Goal: Check status: Check status

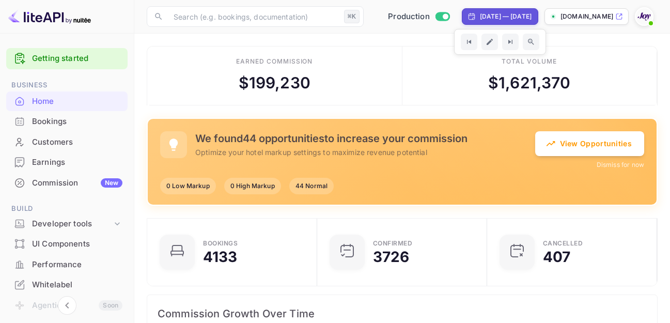
click at [485, 16] on div "[DATE] — [DATE]" at bounding box center [506, 16] width 52 height 9
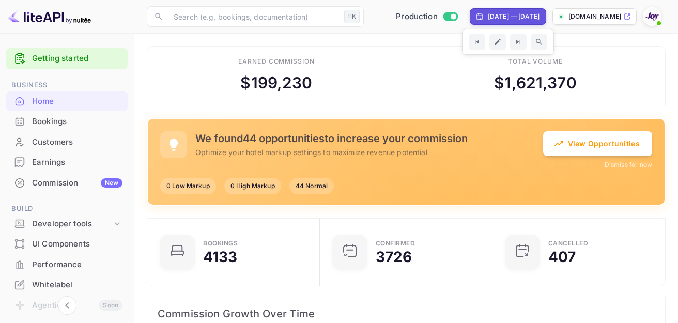
select select "8"
select select "2025"
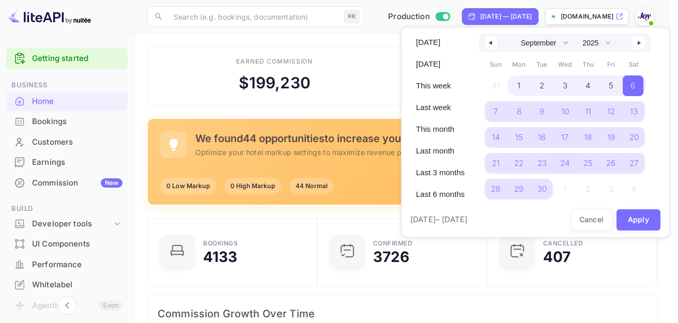
drag, startPoint x: 431, startPoint y: 194, endPoint x: 476, endPoint y: 205, distance: 46.8
click at [431, 194] on span "Last 6 months" at bounding box center [440, 195] width 61 height 18
select select "3"
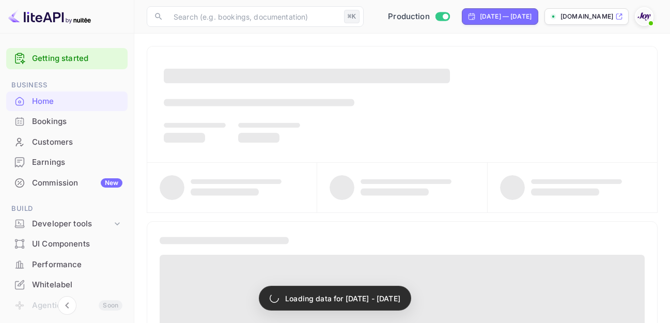
click at [43, 121] on div "Bookings" at bounding box center [77, 122] width 90 height 12
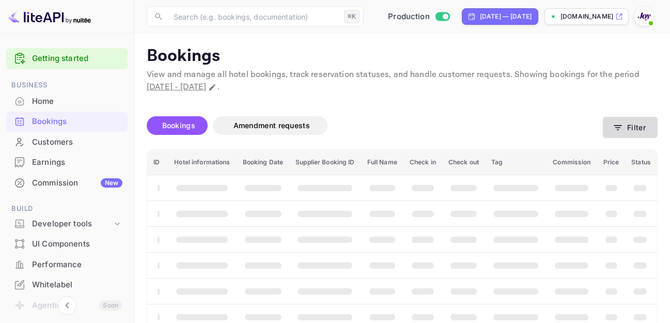
click at [638, 125] on button "Filter" at bounding box center [630, 127] width 55 height 21
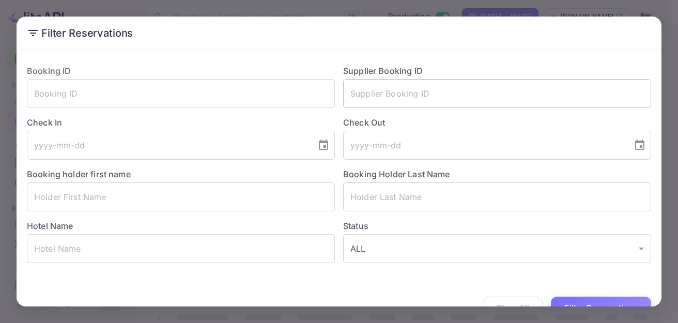
click at [381, 81] on input "text" at bounding box center [497, 93] width 308 height 29
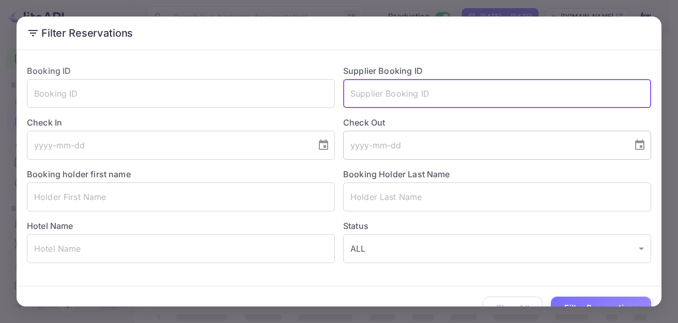
paste input "8974203"
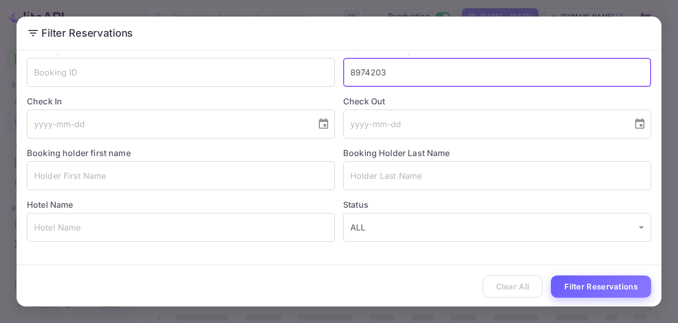
scroll to position [23, 0]
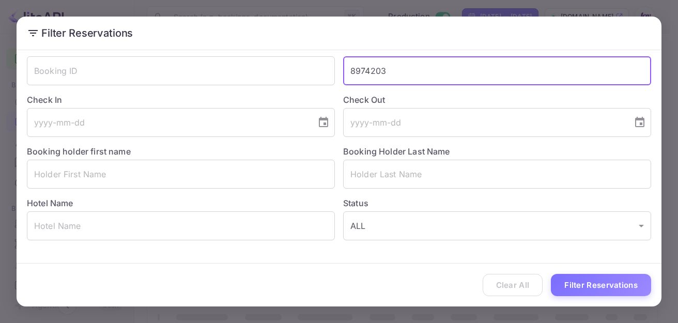
type input "8974203"
click at [589, 280] on button "Filter Reservations" at bounding box center [601, 285] width 100 height 22
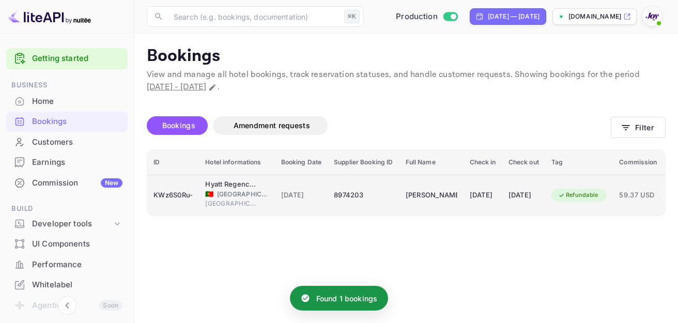
click at [387, 193] on div "8974203" at bounding box center [363, 195] width 59 height 17
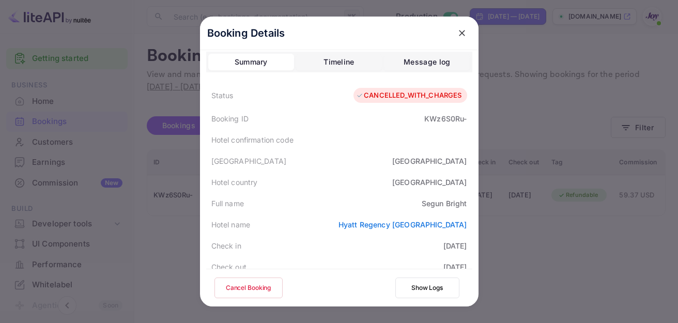
scroll to position [0, 0]
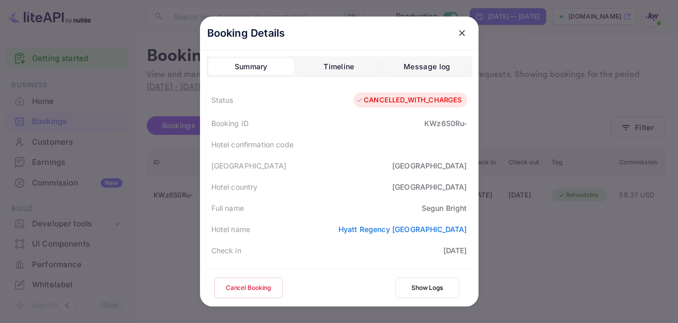
click at [406, 102] on div "CANCELLED_WITH_CHARGES" at bounding box center [408, 100] width 105 height 10
click at [462, 30] on icon "close" at bounding box center [462, 33] width 10 height 10
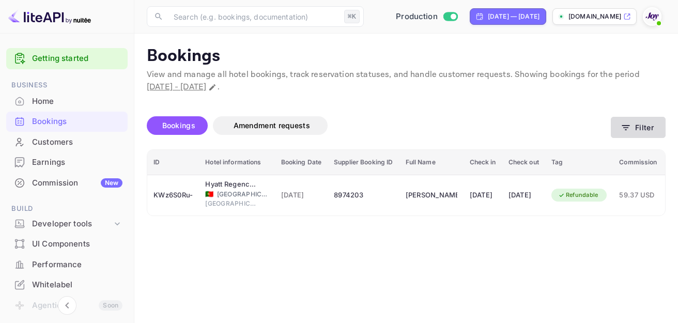
click at [652, 127] on button "Filter" at bounding box center [638, 127] width 55 height 21
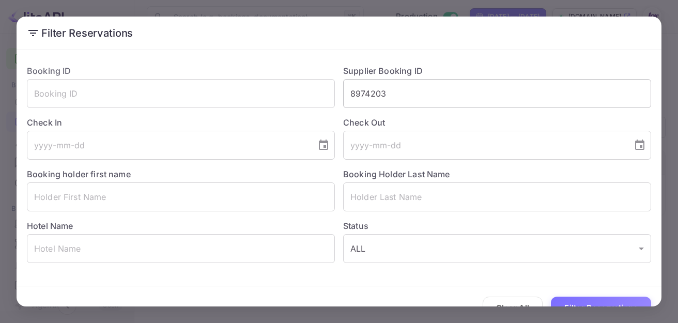
click at [362, 89] on input "8974203" at bounding box center [497, 93] width 308 height 29
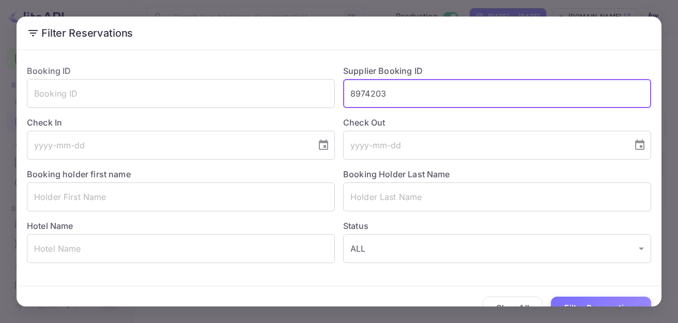
drag, startPoint x: 362, startPoint y: 89, endPoint x: 369, endPoint y: 93, distance: 8.1
click at [362, 88] on input "8974203" at bounding box center [497, 93] width 308 height 29
paste input "9247064"
type input "9247064"
click at [598, 301] on button "Filter Reservations" at bounding box center [601, 308] width 100 height 22
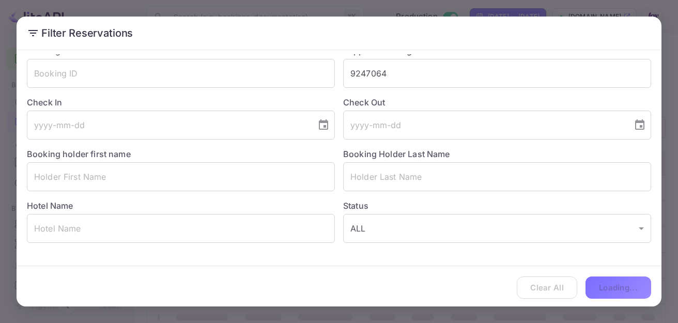
scroll to position [21, 0]
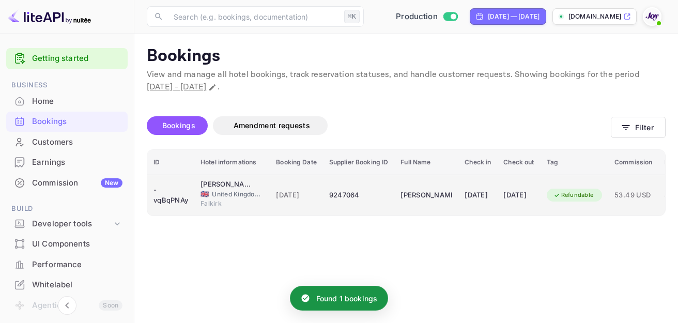
click at [491, 199] on div "17 Oct 2025" at bounding box center [478, 195] width 26 height 17
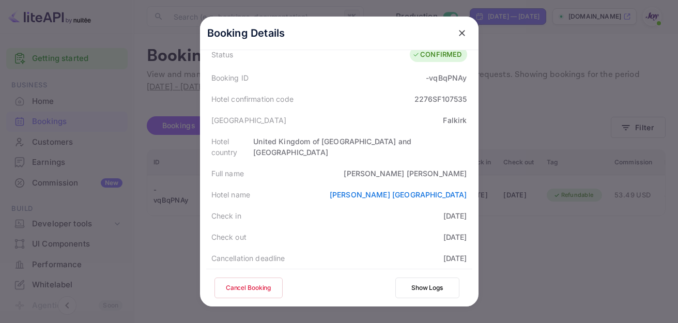
scroll to position [0, 0]
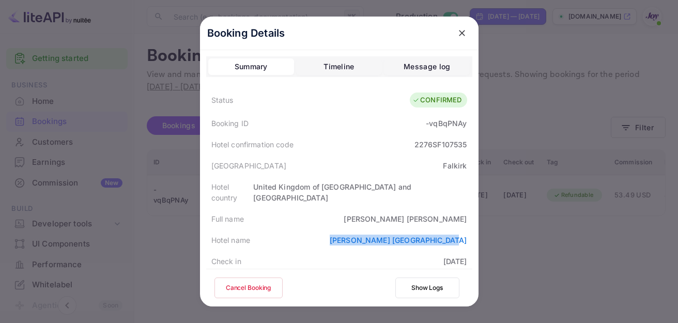
copy link "Macdonald Inchyra Hotel & Spa"
drag, startPoint x: 350, startPoint y: 229, endPoint x: 467, endPoint y: 236, distance: 117.5
click at [467, 236] on div "Hotel name Macdonald Inchyra Hotel & Spa" at bounding box center [339, 240] width 266 height 21
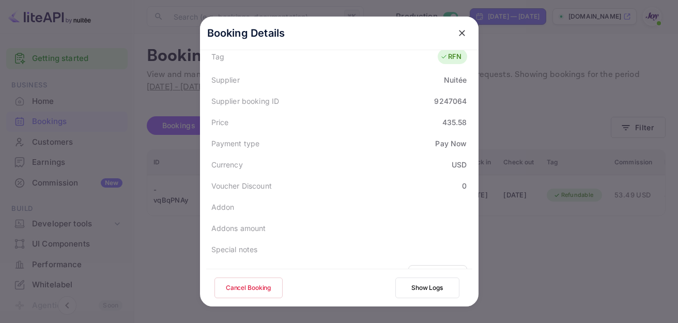
scroll to position [345, 0]
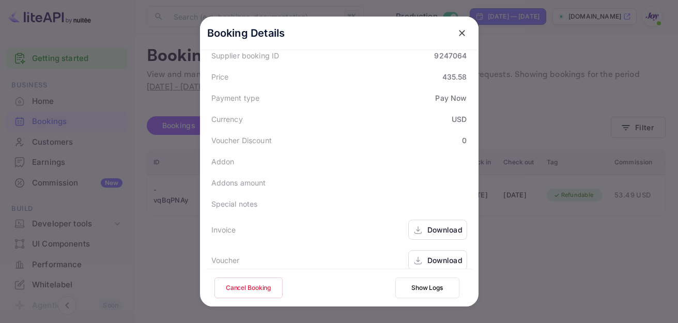
click at [432, 224] on div "Download" at bounding box center [444, 229] width 35 height 11
click at [434, 255] on div "Download" at bounding box center [444, 260] width 35 height 11
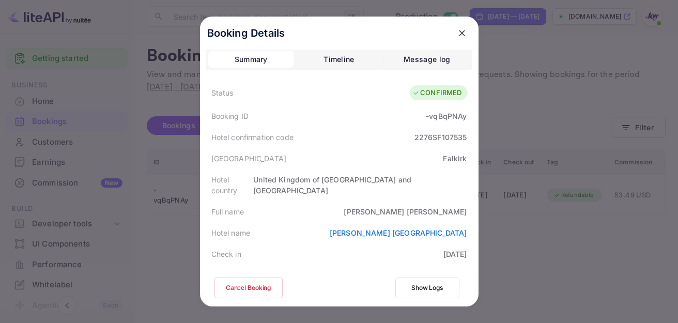
scroll to position [8, 0]
click at [457, 34] on icon "close" at bounding box center [462, 33] width 10 height 10
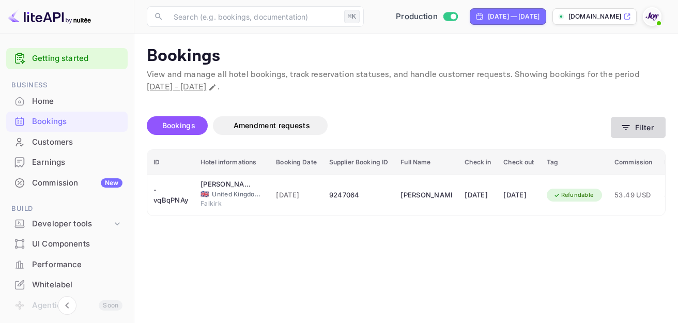
click at [646, 128] on button "Filter" at bounding box center [638, 127] width 55 height 21
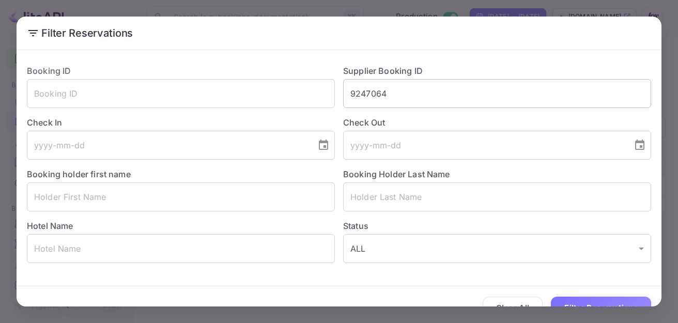
click at [379, 96] on input "9247064" at bounding box center [497, 93] width 308 height 29
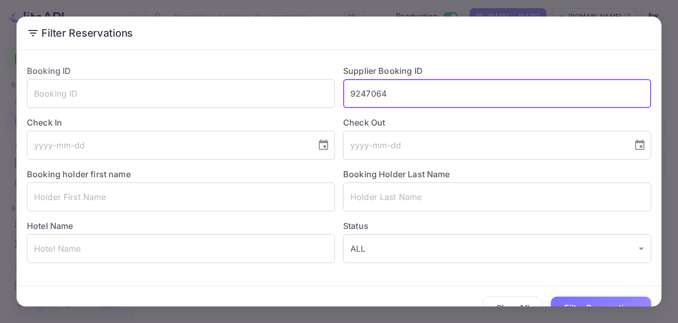
click at [378, 95] on input "9247064" at bounding box center [497, 93] width 308 height 29
paste input "33926"
type input "9233926"
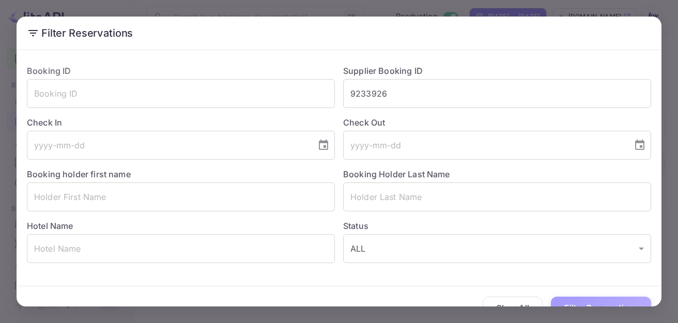
click at [582, 301] on button "Filter Reservations" at bounding box center [601, 308] width 100 height 22
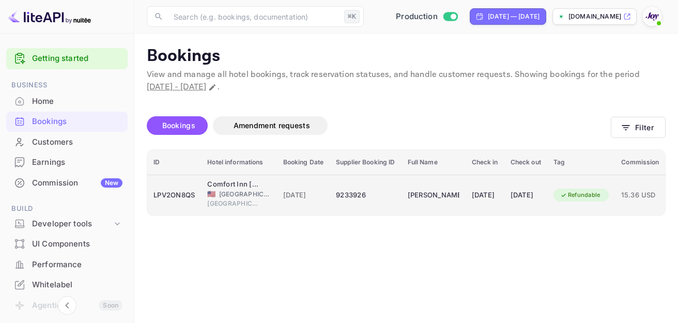
click at [478, 203] on td "17 Oct 2025" at bounding box center [485, 195] width 39 height 41
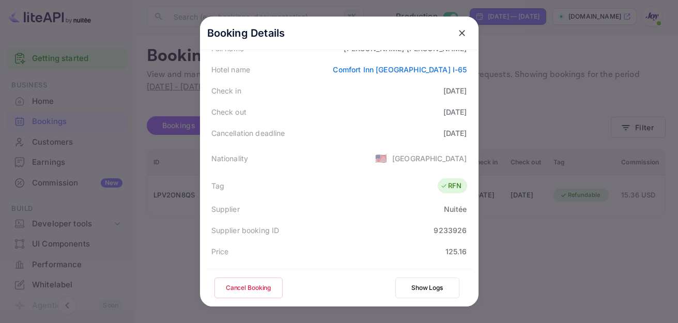
scroll to position [0, 0]
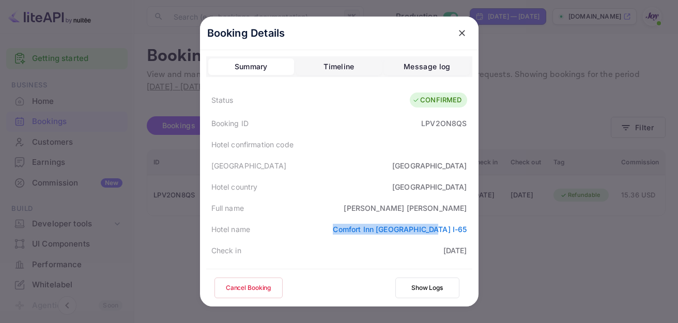
drag, startPoint x: 370, startPoint y: 230, endPoint x: 471, endPoint y: 233, distance: 101.4
click at [471, 233] on div "Booking Details Summary Timeline Message log Status CONFIRMED Booking ID LPV2ON…" at bounding box center [339, 209] width 279 height 385
copy link "Comfort Inn Lafayette I-65"
click at [386, 204] on div "KATHERINE Witkowski" at bounding box center [405, 208] width 123 height 11
click at [388, 205] on div "KATHERINE Witkowski" at bounding box center [405, 208] width 123 height 11
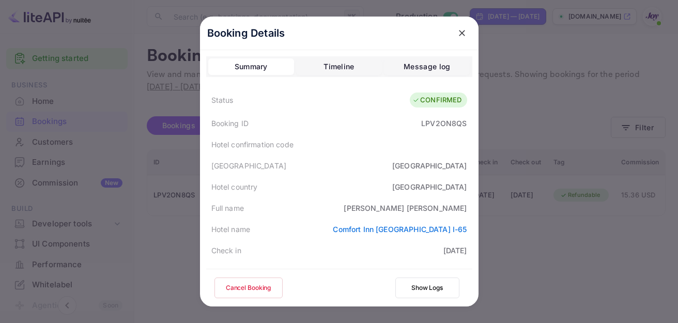
click at [394, 210] on div "KATHERINE Witkowski" at bounding box center [405, 208] width 123 height 11
copy div "KATHERINE"
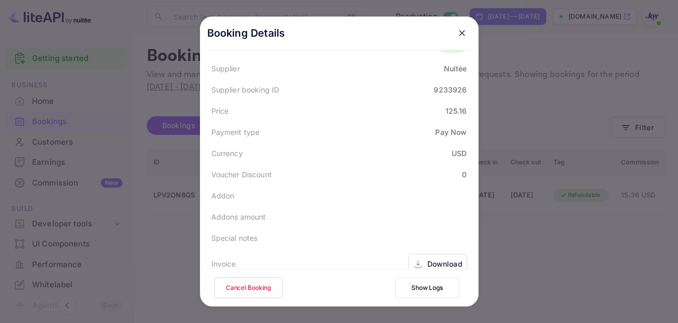
scroll to position [345, 0]
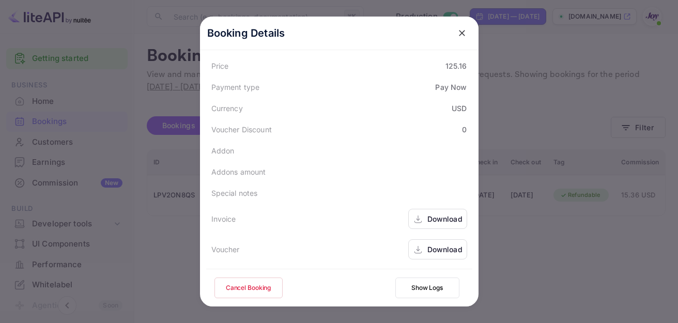
click at [434, 224] on div "Download" at bounding box center [437, 219] width 59 height 20
click at [428, 247] on div "Download" at bounding box center [444, 249] width 35 height 11
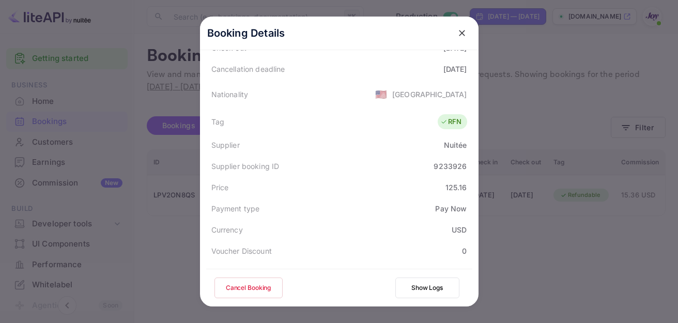
scroll to position [133, 0]
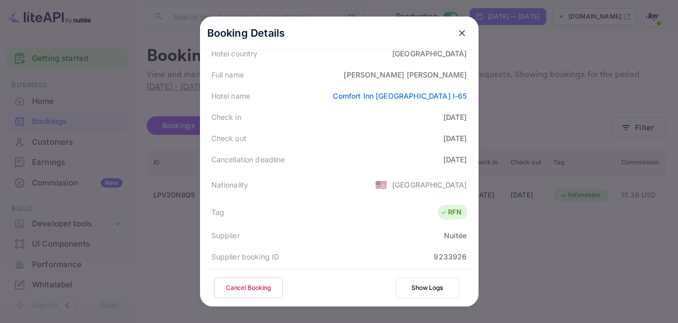
click at [461, 30] on icon "close" at bounding box center [462, 33] width 10 height 10
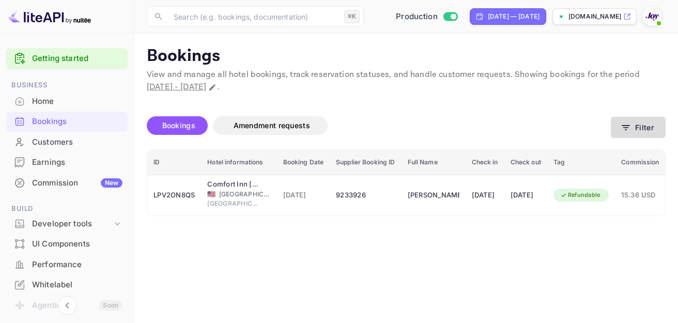
click at [645, 128] on button "Filter" at bounding box center [638, 127] width 55 height 21
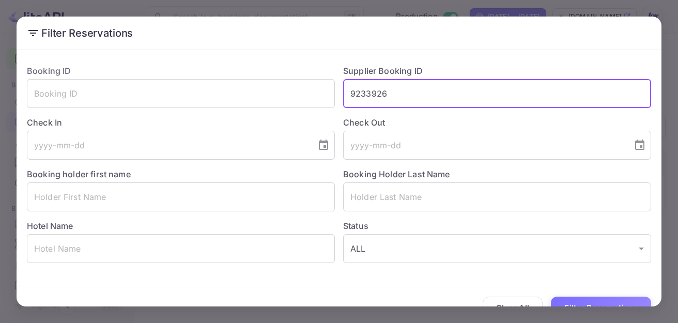
click at [372, 91] on input "9233926" at bounding box center [497, 93] width 308 height 29
paste input "8429615"
type input "8429615"
click at [584, 302] on button "Filter Reservations" at bounding box center [601, 308] width 100 height 22
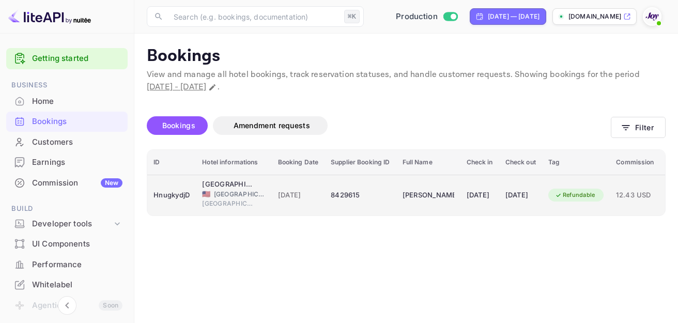
click at [265, 192] on td "Hampton Inn by Hilton Plant City 🇺🇸 United States of America Plant City" at bounding box center [233, 195] width 75 height 41
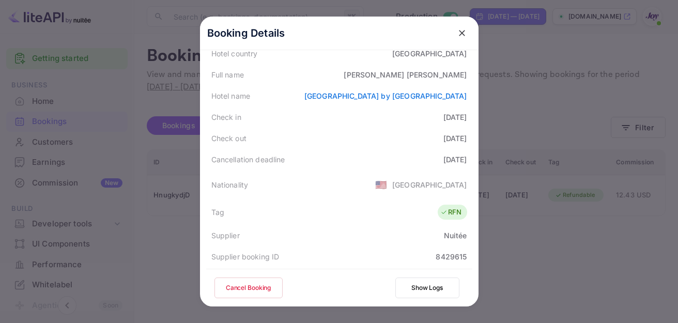
scroll to position [345, 0]
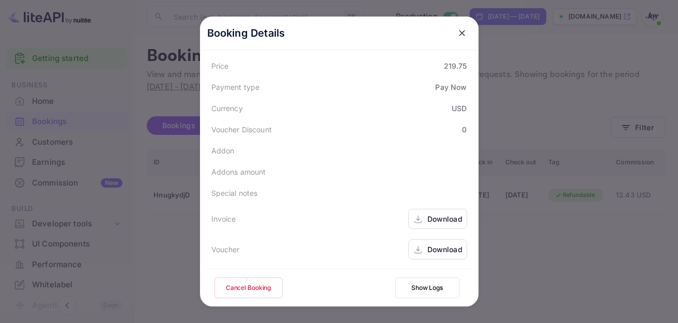
click at [421, 219] on div "Download" at bounding box center [437, 219] width 59 height 20
click at [439, 253] on div "Download" at bounding box center [444, 249] width 35 height 11
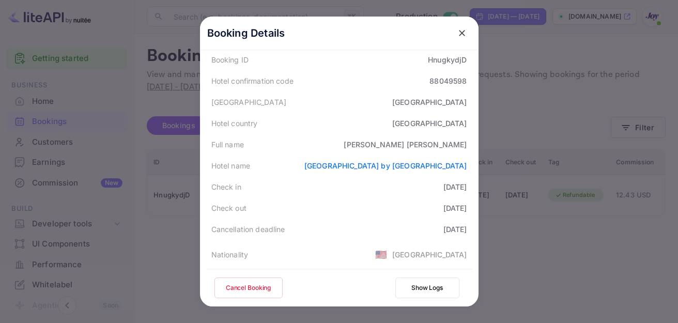
scroll to position [0, 0]
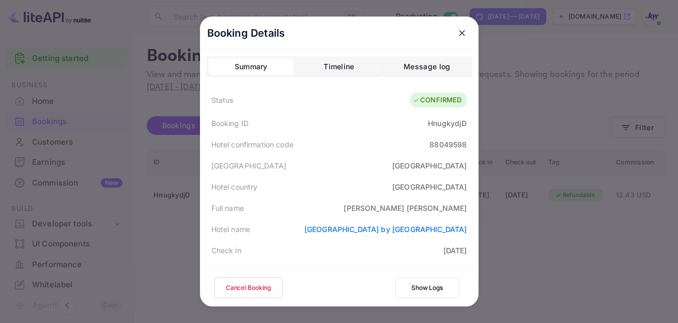
click at [411, 208] on div "Elizabeth Howey" at bounding box center [405, 208] width 123 height 11
copy div "Elizabeth"
copy link "Hampton Inn by Hilton Plant City"
drag, startPoint x: 342, startPoint y: 230, endPoint x: 462, endPoint y: 232, distance: 119.4
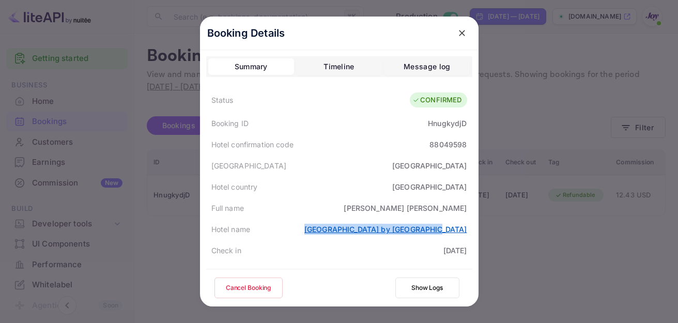
click at [462, 232] on div "Hotel name Hampton Inn by Hilton Plant City" at bounding box center [339, 229] width 266 height 21
drag, startPoint x: 458, startPoint y: 30, endPoint x: 479, endPoint y: 36, distance: 21.9
click at [458, 30] on icon "close" at bounding box center [462, 33] width 10 height 10
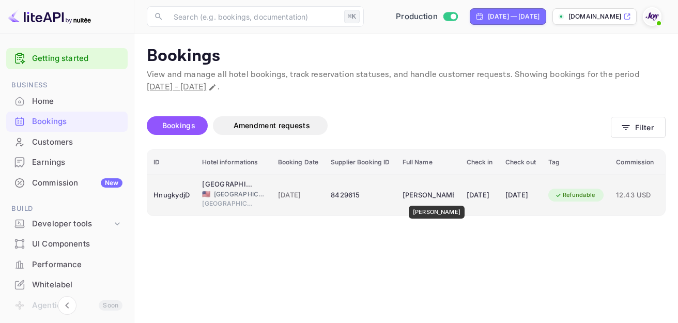
click at [437, 198] on div "Elizabeth Howey" at bounding box center [429, 195] width 52 height 17
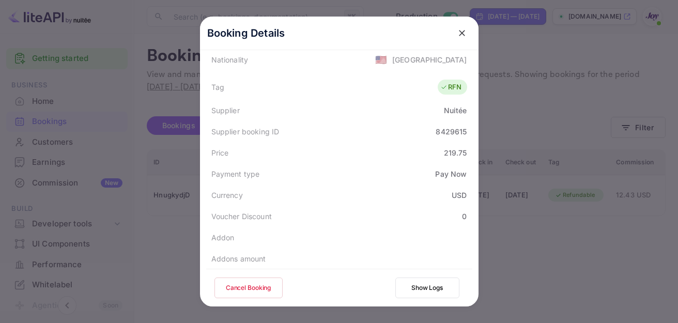
scroll to position [127, 0]
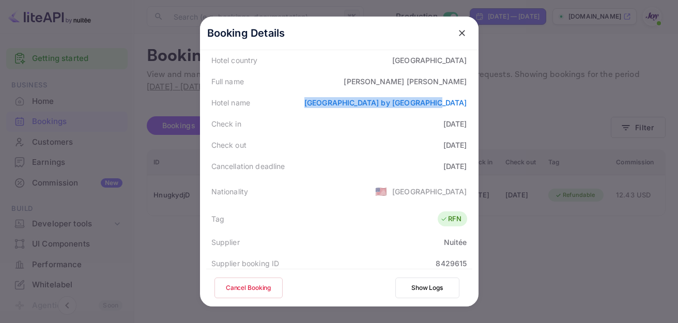
drag, startPoint x: 387, startPoint y: 101, endPoint x: 470, endPoint y: 108, distance: 83.5
click at [472, 106] on div "Booking Details Summary Timeline Message log Status CONFIRMED Booking ID Hnugky…" at bounding box center [339, 82] width 279 height 385
copy link "Hampton Inn by Hilton Plant City"
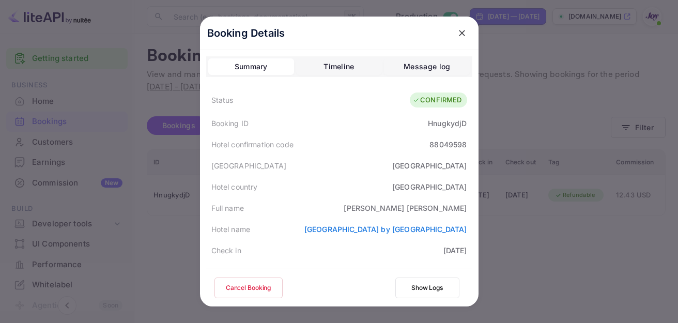
click at [439, 124] on div "HnugkydjD" at bounding box center [447, 123] width 39 height 11
copy div "HnugkydjD"
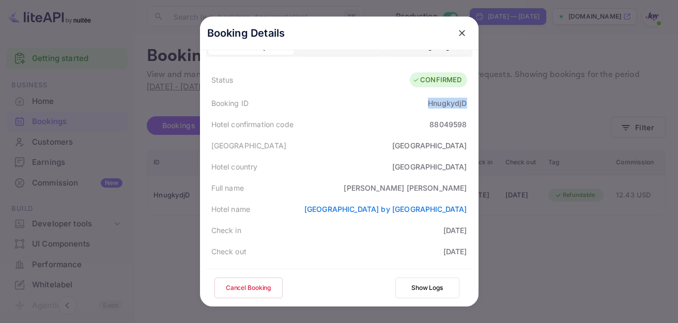
scroll to position [21, 0]
drag, startPoint x: 455, startPoint y: 28, endPoint x: 466, endPoint y: 40, distance: 15.7
click at [457, 28] on icon "close" at bounding box center [462, 33] width 10 height 10
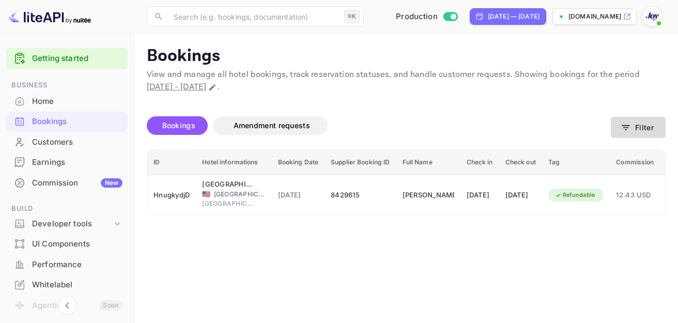
click at [639, 128] on button "Filter" at bounding box center [638, 127] width 55 height 21
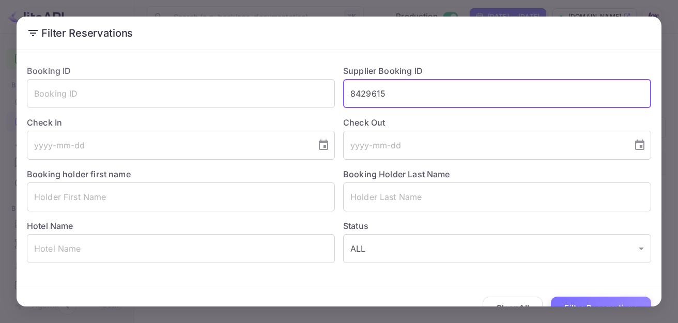
drag, startPoint x: 363, startPoint y: 85, endPoint x: 364, endPoint y: 95, distance: 9.9
click at [364, 89] on input "8429615" at bounding box center [497, 93] width 308 height 29
click at [365, 94] on input "8429615" at bounding box center [497, 93] width 308 height 29
click at [358, 86] on input "8429615" at bounding box center [497, 93] width 308 height 29
click at [359, 88] on input "8429615" at bounding box center [497, 93] width 308 height 29
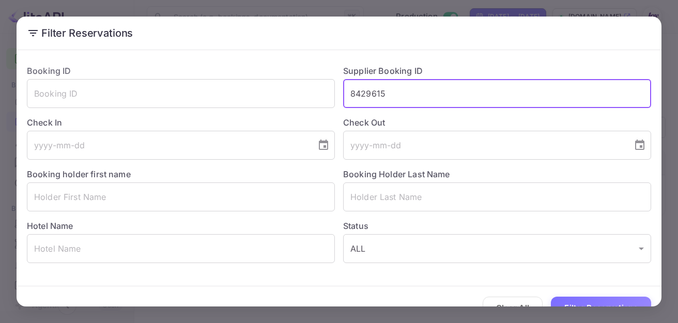
click at [364, 96] on input "8429615" at bounding box center [497, 93] width 308 height 29
paste input "9117811"
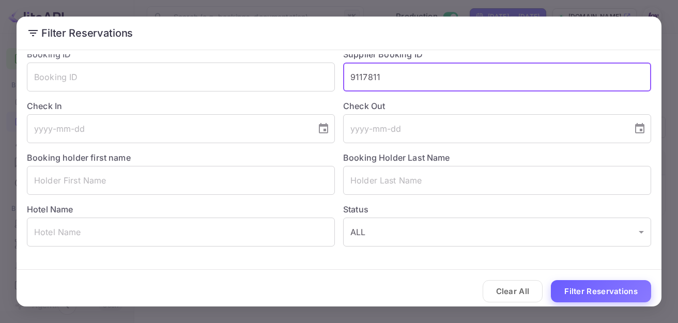
scroll to position [18, 0]
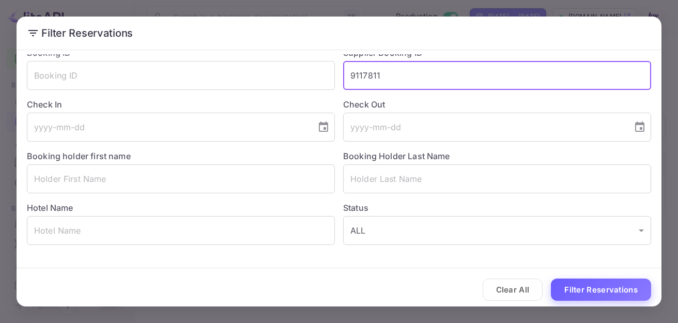
type input "9117811"
click at [575, 289] on button "Filter Reservations" at bounding box center [601, 290] width 100 height 22
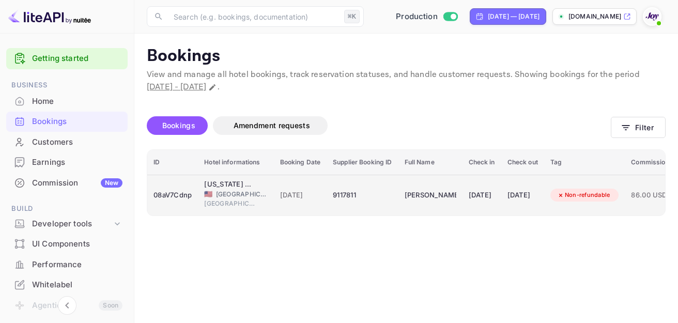
click at [461, 197] on td "Cynthia Pierzala" at bounding box center [431, 195] width 64 height 41
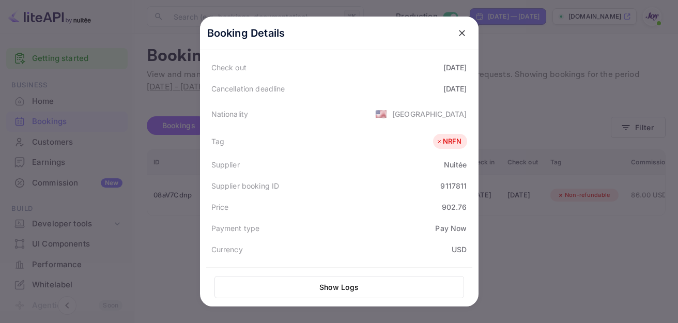
scroll to position [347, 0]
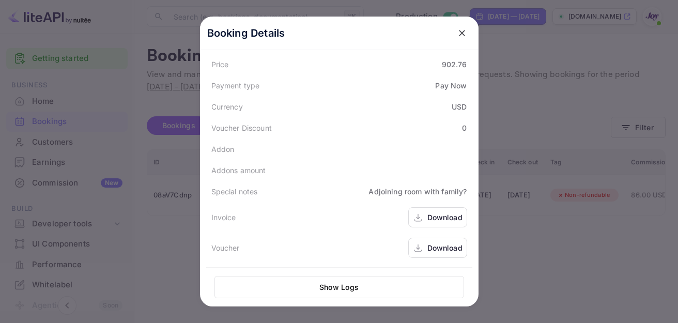
click at [420, 220] on div "Download" at bounding box center [437, 217] width 59 height 20
click at [442, 255] on div "Download" at bounding box center [437, 248] width 59 height 20
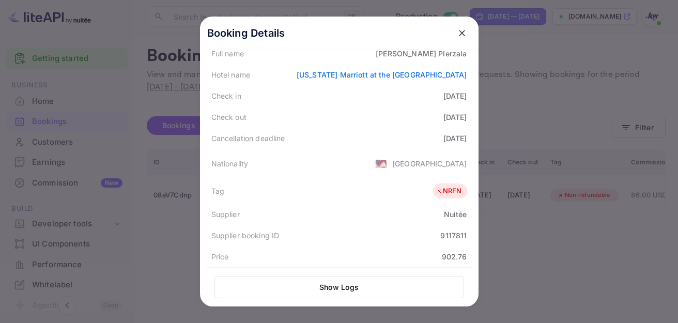
scroll to position [0, 0]
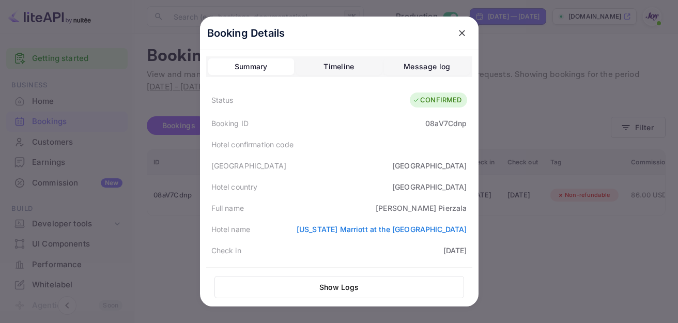
click at [416, 208] on div "Cynthia Pierzala" at bounding box center [421, 208] width 91 height 11
click at [416, 210] on div "Cynthia Pierzala" at bounding box center [421, 208] width 91 height 11
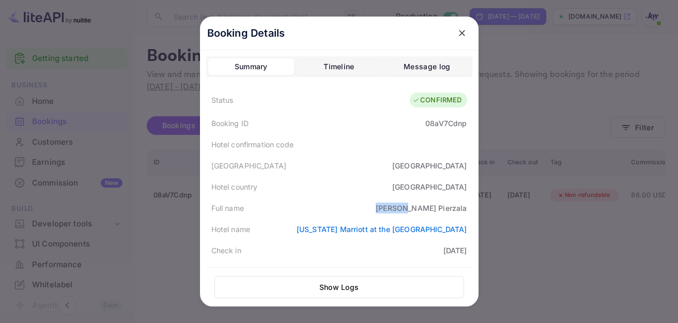
copy div "Cynthia"
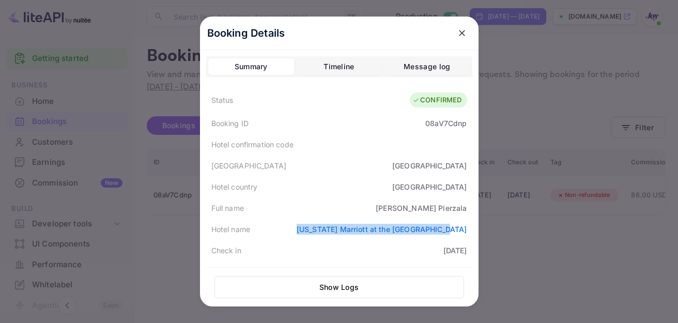
copy link "New York Marriott at the Brooklyn Bridge"
drag, startPoint x: 314, startPoint y: 234, endPoint x: 387, endPoint y: 184, distance: 88.0
click at [406, 236] on div "Hotel name New York Marriott at the Brooklyn Bridge" at bounding box center [339, 229] width 266 height 21
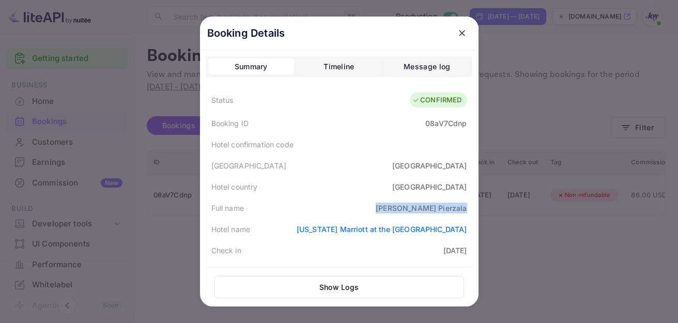
drag, startPoint x: 405, startPoint y: 203, endPoint x: 465, endPoint y: 203, distance: 60.0
click at [465, 203] on div "Full name Cynthia Pierzala" at bounding box center [339, 207] width 266 height 21
copy div "Cynthia Pierzala"
click at [457, 32] on icon "close" at bounding box center [462, 33] width 10 height 10
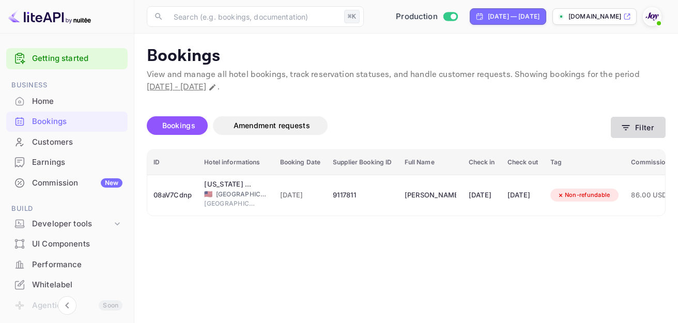
click at [630, 130] on icon "button" at bounding box center [626, 128] width 10 height 10
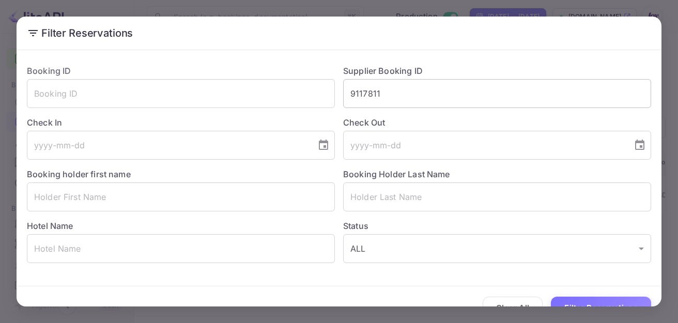
click at [360, 97] on input "9117811" at bounding box center [497, 93] width 308 height 29
click at [361, 96] on input "9117811" at bounding box center [497, 93] width 308 height 29
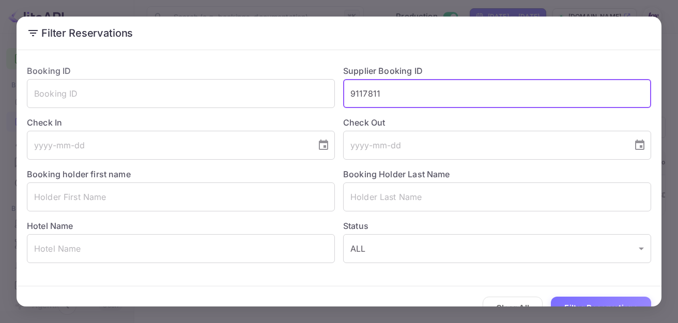
paste input "8308635"
drag, startPoint x: 422, startPoint y: 92, endPoint x: 227, endPoint y: 96, distance: 194.9
click at [227, 95] on div "Booking ID ​ Supplier Booking ID 9117 8308635 811 ​ Check In ​ Check Out ​ Book…" at bounding box center [335, 159] width 633 height 207
paste input "8308635"
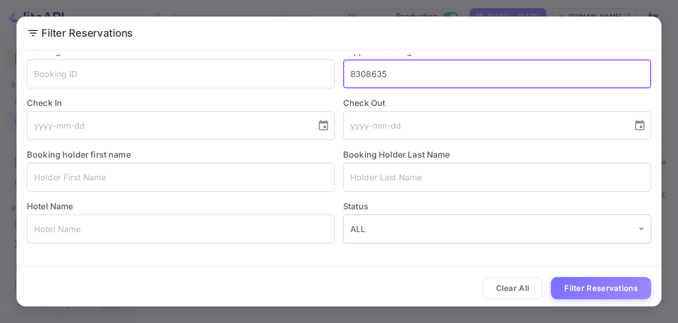
scroll to position [23, 0]
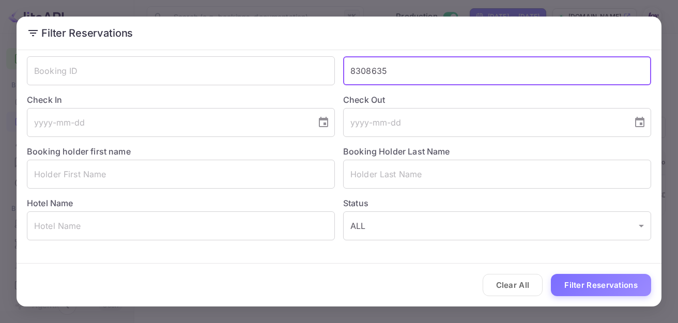
type input "8308635"
click at [583, 288] on button "Filter Reservations" at bounding box center [601, 285] width 100 height 22
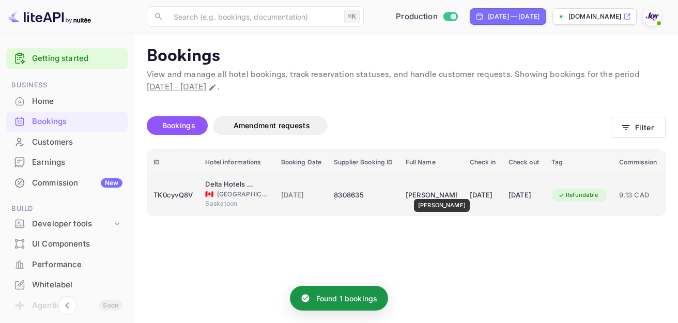
click at [437, 192] on div "Kreig Lieffers" at bounding box center [432, 195] width 52 height 17
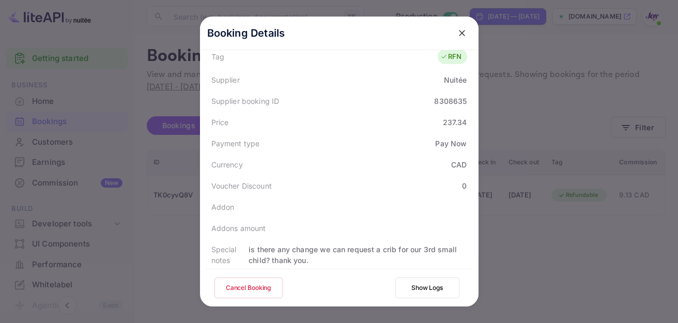
scroll to position [356, 0]
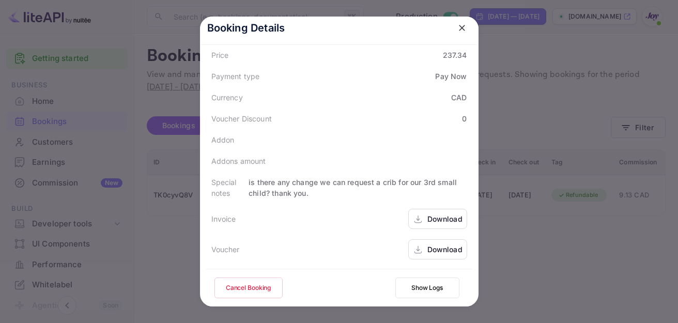
click at [437, 216] on div "Download" at bounding box center [444, 218] width 35 height 11
click at [436, 247] on div "Download" at bounding box center [444, 249] width 35 height 11
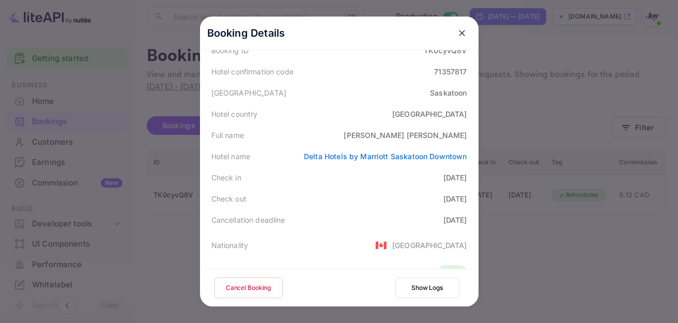
scroll to position [69, 0]
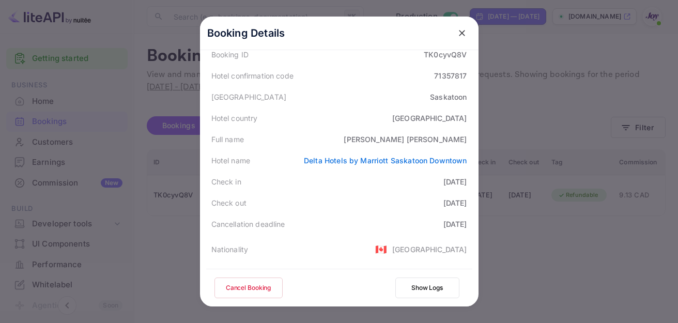
click at [420, 140] on div "Kreig Lieffers" at bounding box center [405, 139] width 123 height 11
click at [420, 139] on div "Kreig Lieffers" at bounding box center [405, 139] width 123 height 11
drag, startPoint x: 290, startPoint y: 159, endPoint x: 466, endPoint y: 159, distance: 175.8
click at [466, 159] on div "Hotel name Delta Hotels by Marriott Saskatoon Downtown" at bounding box center [339, 160] width 266 height 21
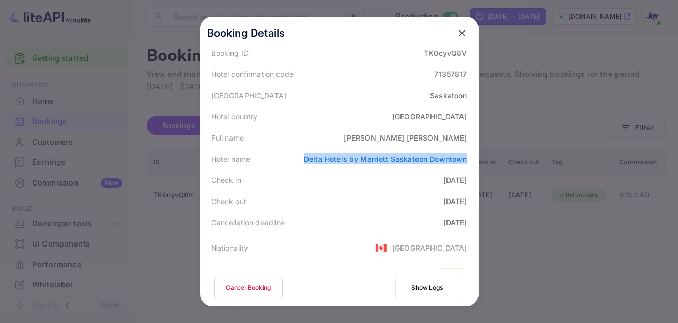
scroll to position [71, 0]
click at [461, 39] on button "close" at bounding box center [462, 33] width 19 height 19
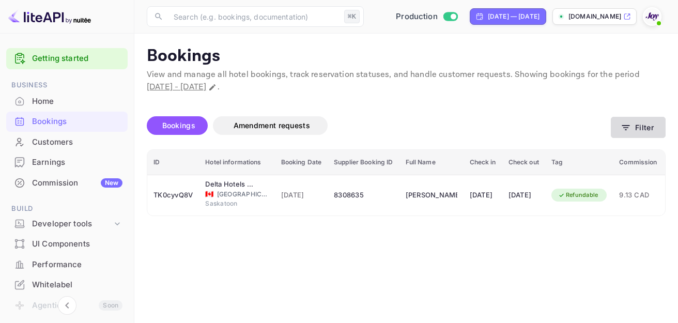
click at [648, 134] on button "Filter" at bounding box center [638, 127] width 55 height 21
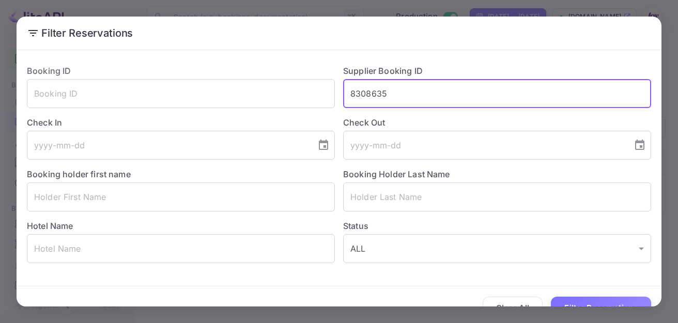
click at [359, 97] on input "8308635" at bounding box center [497, 93] width 308 height 29
drag, startPoint x: 359, startPoint y: 97, endPoint x: 371, endPoint y: 97, distance: 11.9
click at [362, 93] on input "8308635" at bounding box center [497, 93] width 308 height 29
paste input "974203"
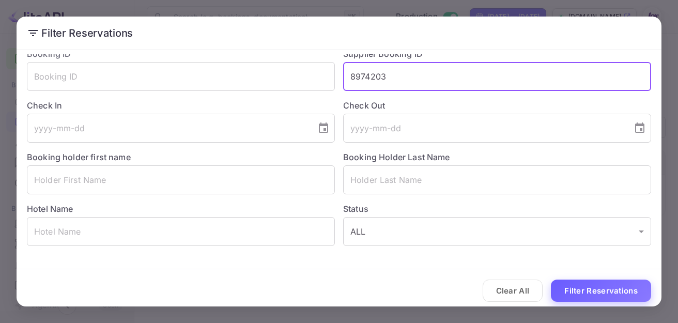
scroll to position [23, 0]
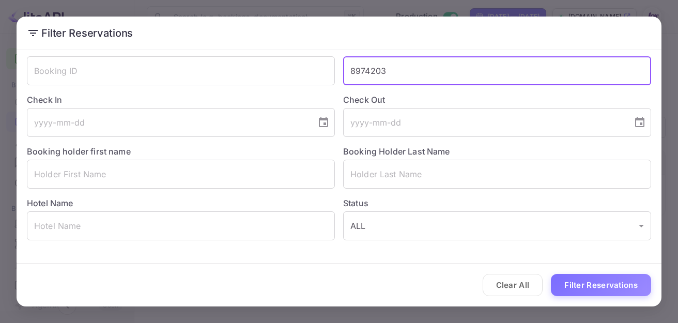
type input "8974203"
click at [613, 278] on button "Filter Reservations" at bounding box center [601, 285] width 100 height 22
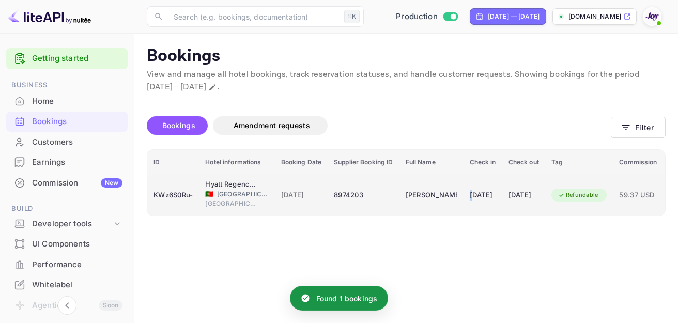
click at [474, 197] on div "10 Oct 2025" at bounding box center [483, 195] width 26 height 17
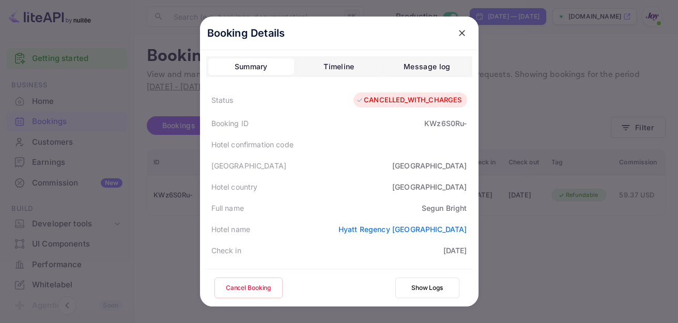
drag, startPoint x: 286, startPoint y: 106, endPoint x: 294, endPoint y: 75, distance: 32.0
click at [286, 106] on div "Status CANCELLED_WITH_CHARGES" at bounding box center [339, 100] width 266 height 26
click at [462, 33] on icon "close" at bounding box center [462, 33] width 10 height 10
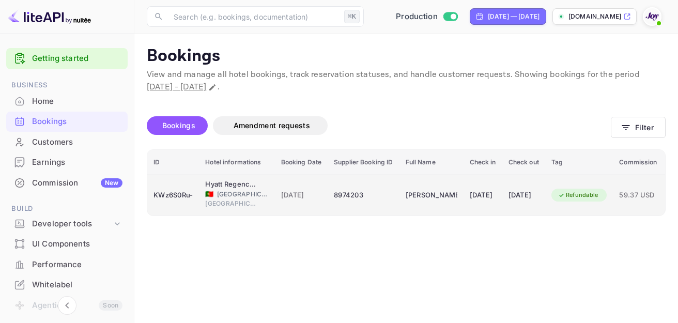
click at [590, 201] on div "Refundable" at bounding box center [579, 195] width 54 height 13
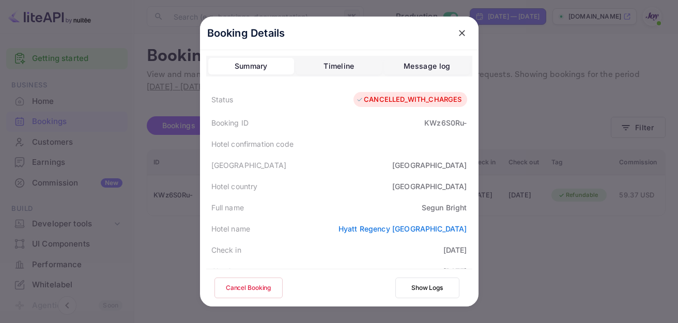
scroll to position [0, 0]
click at [460, 38] on icon "close" at bounding box center [462, 33] width 10 height 10
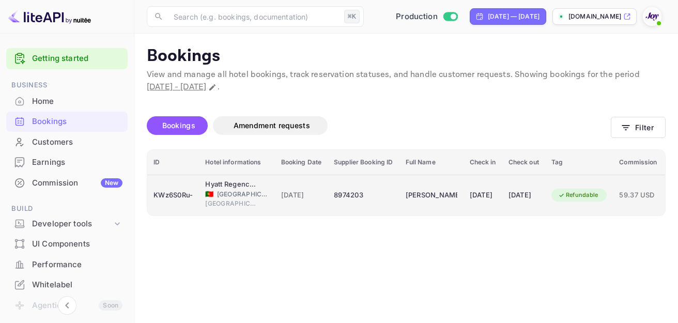
click at [498, 186] on td "10 Oct 2025" at bounding box center [483, 195] width 39 height 41
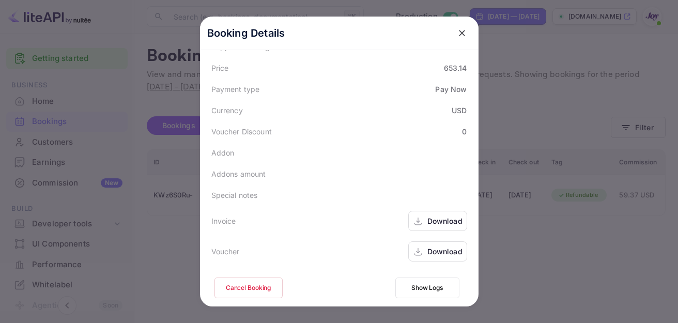
scroll to position [345, 0]
click at [429, 211] on div "Download" at bounding box center [437, 219] width 59 height 20
